Goal: Task Accomplishment & Management: Use online tool/utility

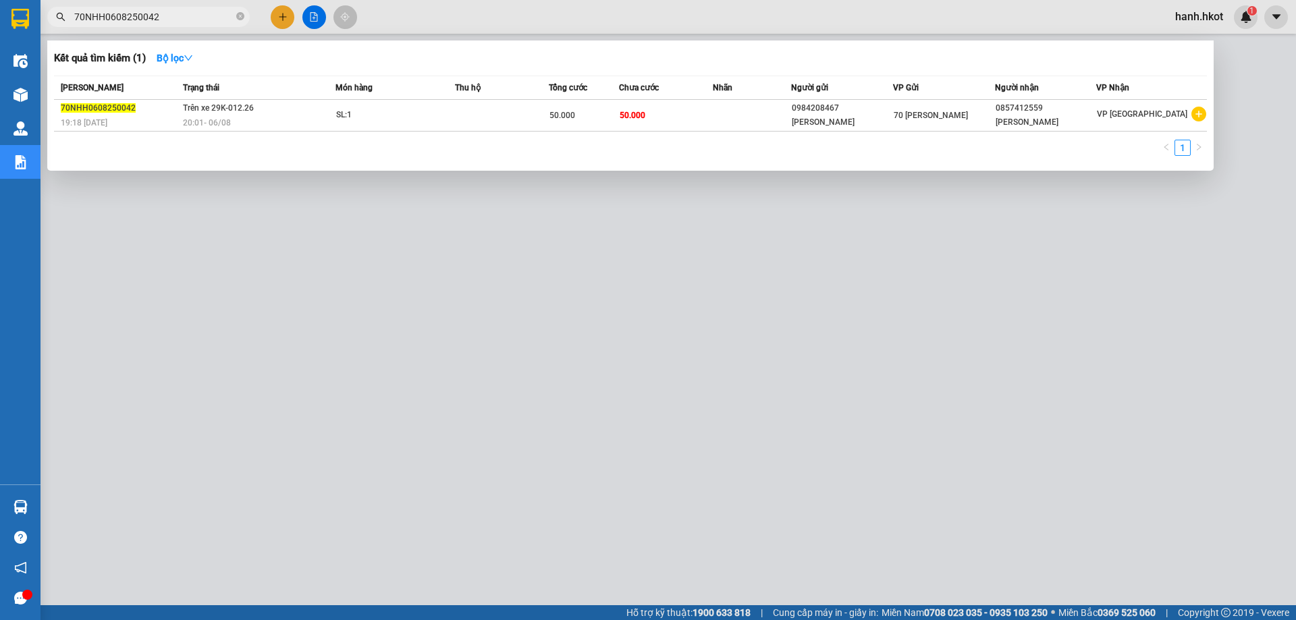
click at [179, 14] on input "70NHH0608250042" at bounding box center [153, 16] width 159 height 15
type input "1508250121"
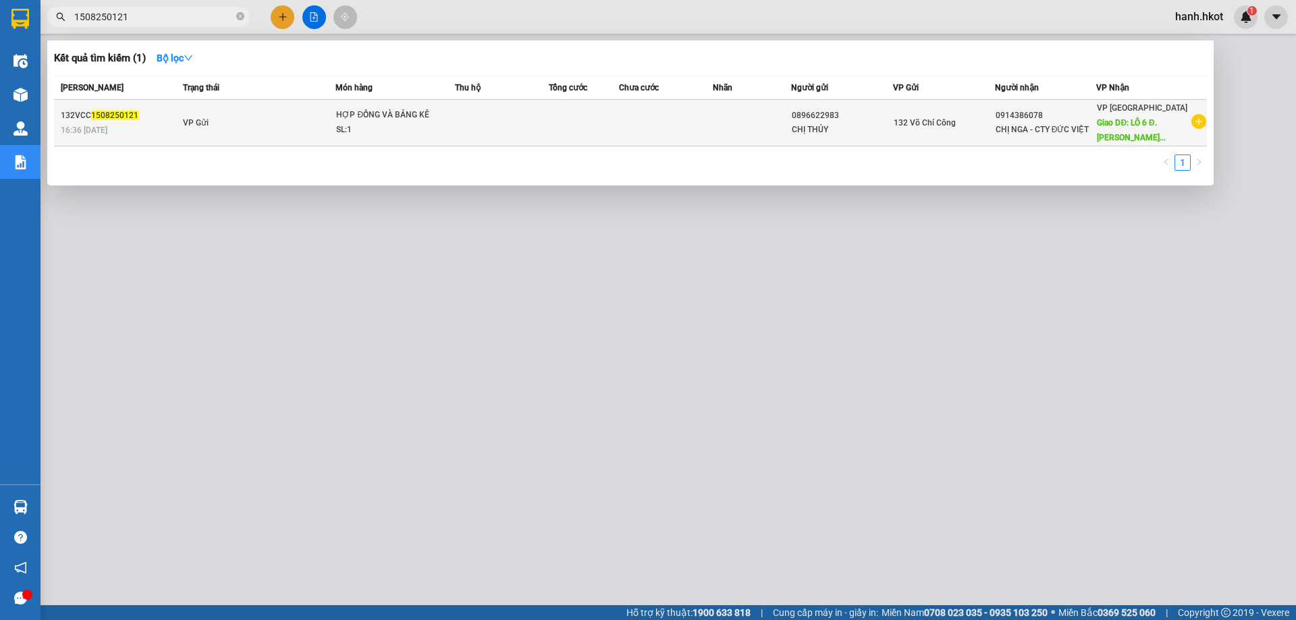
click at [579, 125] on td at bounding box center [584, 123] width 70 height 47
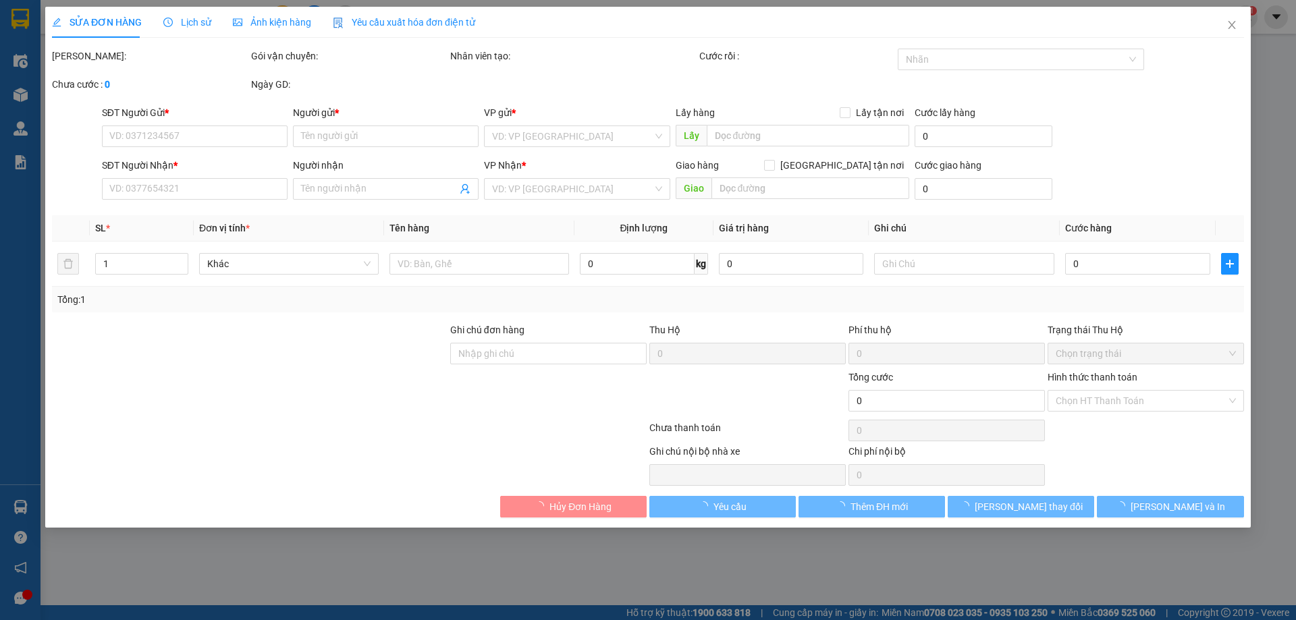
type input "0896622983"
type input "CHỊ THỦY"
type input "0914386078"
type input "CHỊ NGA - CTY ĐỨC VIỆT"
type input "LÔ 6 Đ. [PERSON_NAME] [GEOGRAPHIC_DATA], [GEOGRAPHIC_DATA]. [GEOGRAPHIC_DATA]"
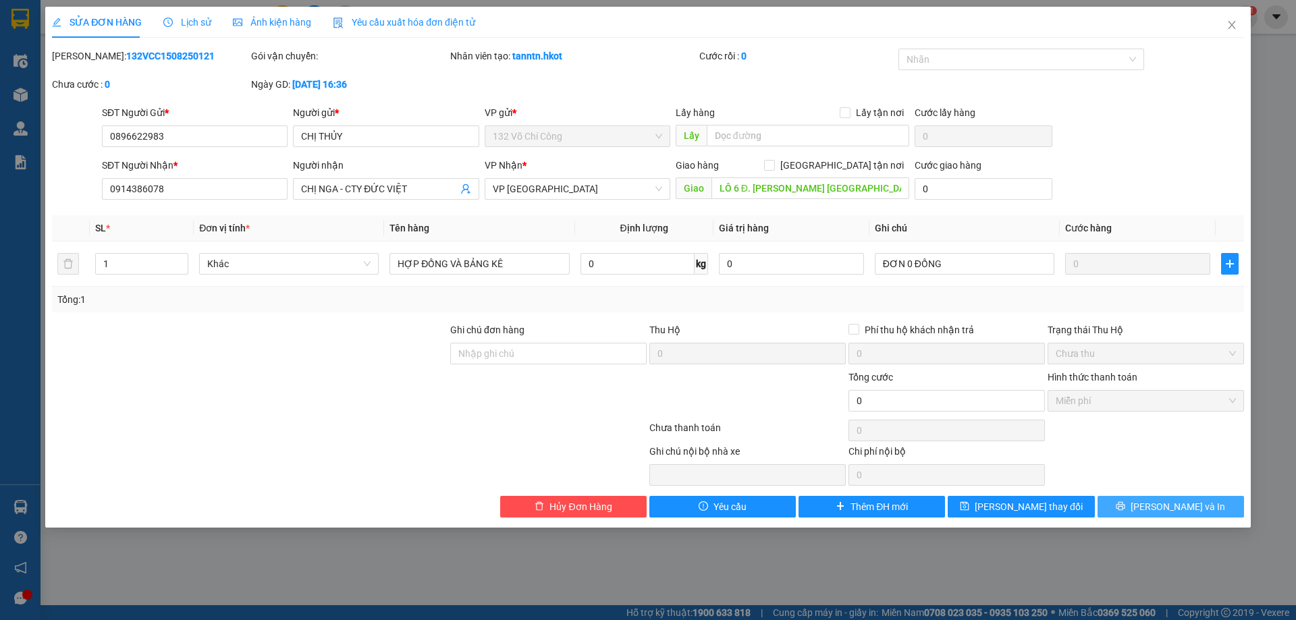
click at [1175, 507] on span "[PERSON_NAME] và In" at bounding box center [1178, 507] width 95 height 15
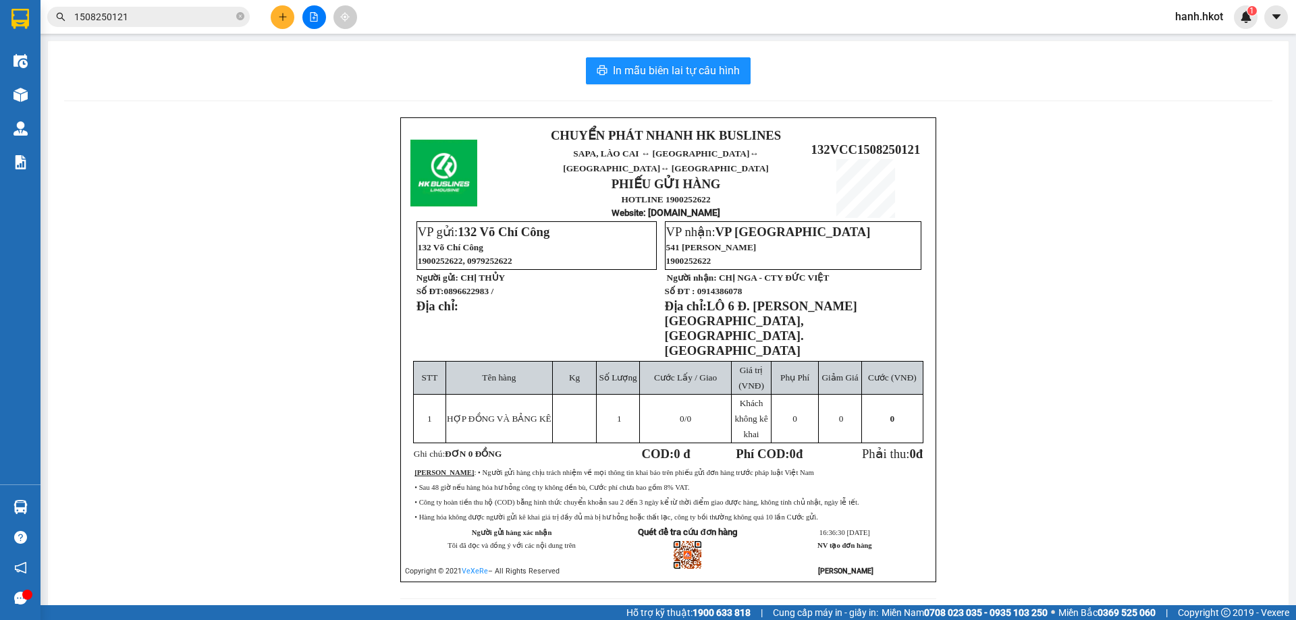
click at [1215, 491] on div "CHUYỂN PHÁT NHANH HK BUSLINES SAPA, [GEOGRAPHIC_DATA] ↔ [GEOGRAPHIC_DATA] ↔ [GE…" at bounding box center [668, 366] width 1208 height 498
